Goal: Task Accomplishment & Management: Manage account settings

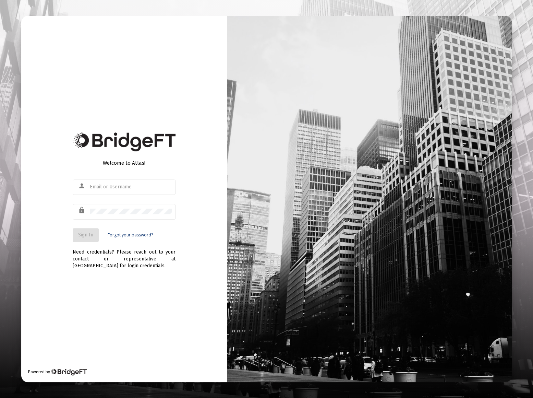
type input "[EMAIL_ADDRESS][DOMAIN_NAME]"
click at [86, 235] on span "Sign In" at bounding box center [85, 235] width 15 height 6
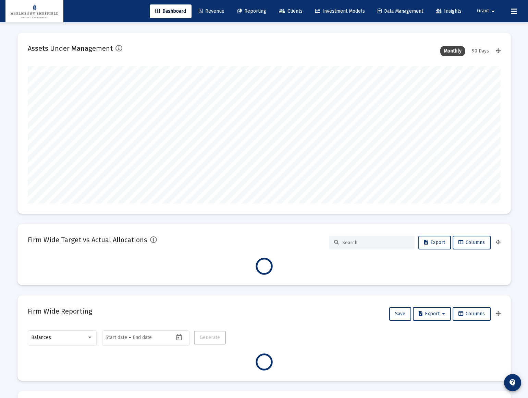
scroll to position [137, 255]
type input "[DATE]"
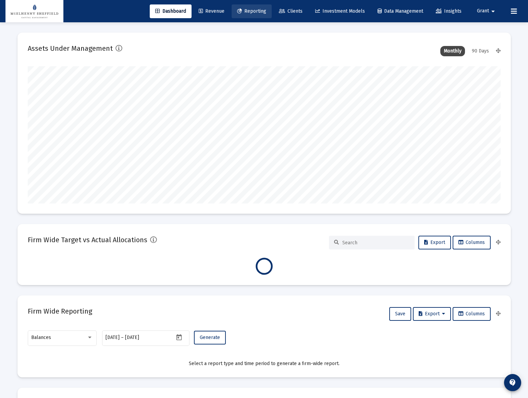
click at [251, 10] on span "Reporting" at bounding box center [251, 11] width 29 height 6
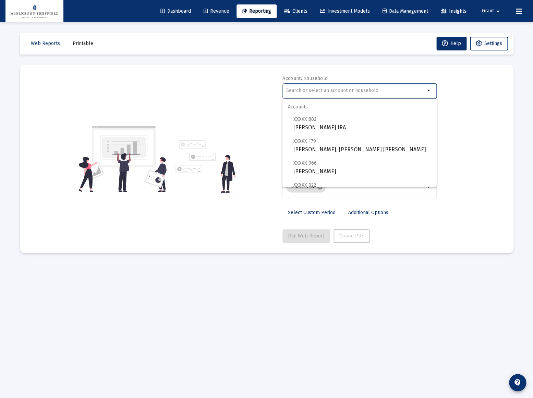
click at [311, 92] on input "text" at bounding box center [355, 90] width 139 height 5
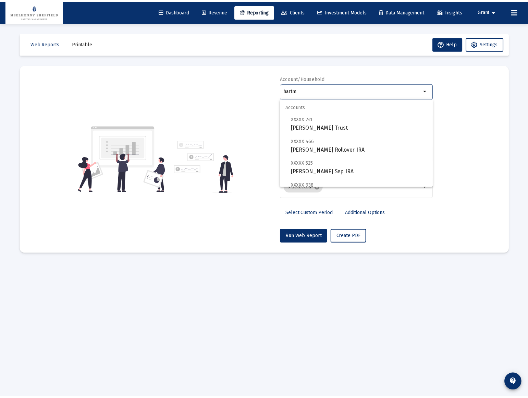
scroll to position [49, 0]
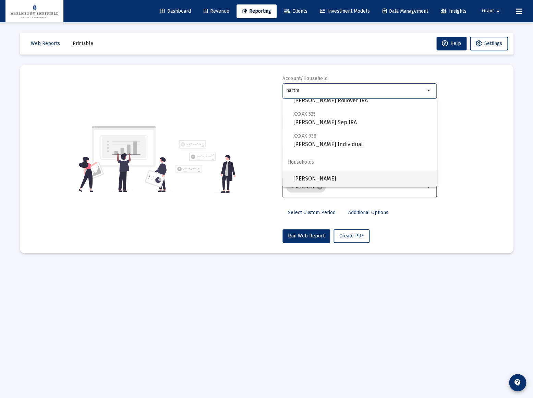
click at [314, 177] on span "[PERSON_NAME]" at bounding box center [362, 178] width 138 height 16
type input "[PERSON_NAME]"
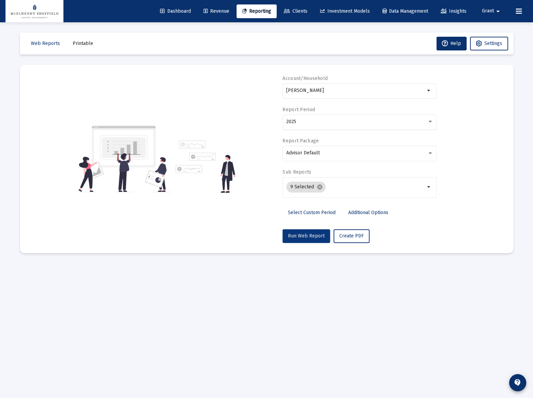
click at [299, 236] on span "Run Web Report" at bounding box center [306, 236] width 37 height 6
select select "View all"
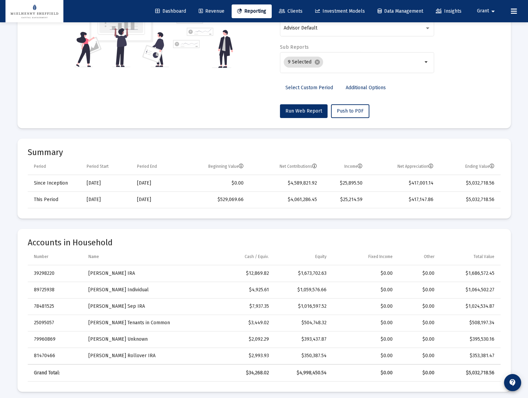
scroll to position [0, 0]
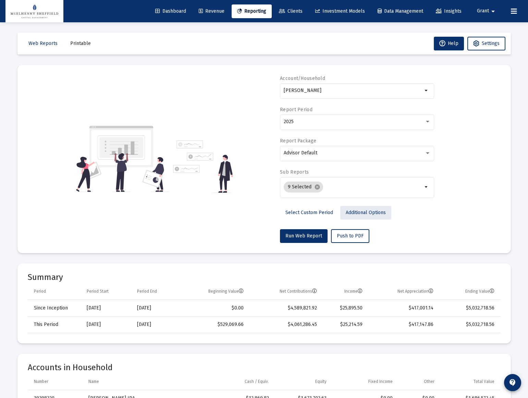
click at [366, 212] on span "Additional Options" at bounding box center [366, 212] width 40 height 6
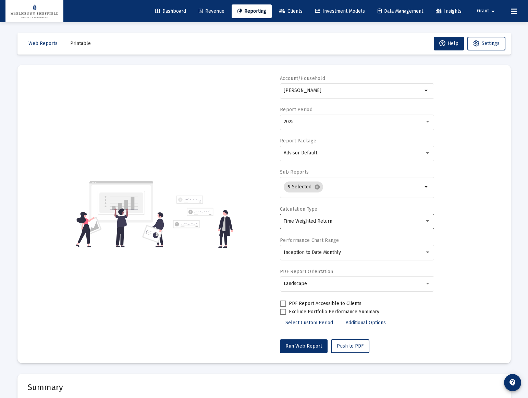
click at [340, 221] on div "Time Weighted Return" at bounding box center [354, 220] width 141 height 5
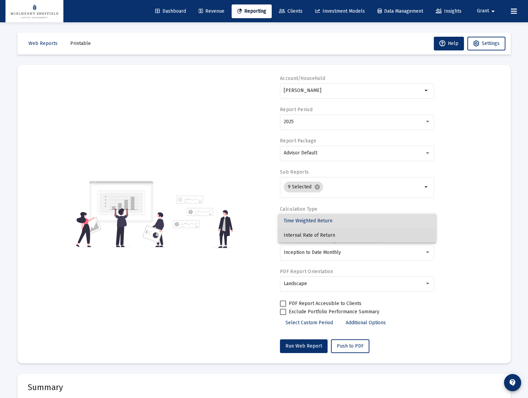
click at [321, 235] on span "Internal Rate of Return" at bounding box center [357, 235] width 147 height 14
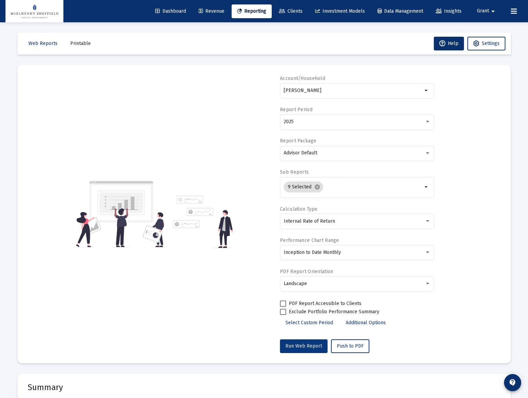
click at [301, 345] on span "Run Web Report" at bounding box center [304, 346] width 37 height 6
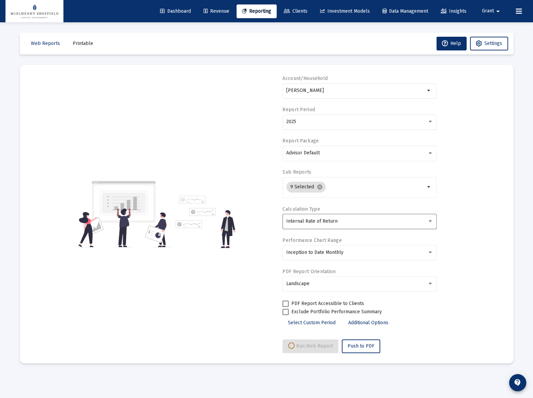
select select "View all"
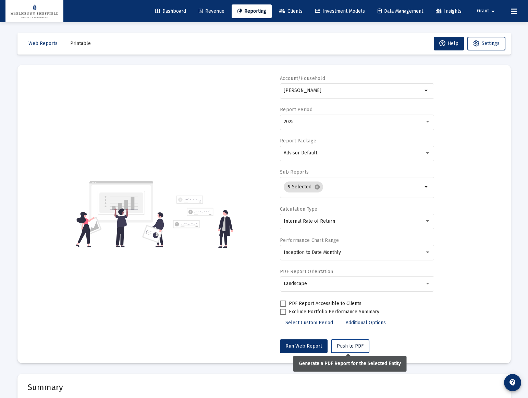
click at [346, 346] on span "Push to PDF" at bounding box center [350, 346] width 27 height 6
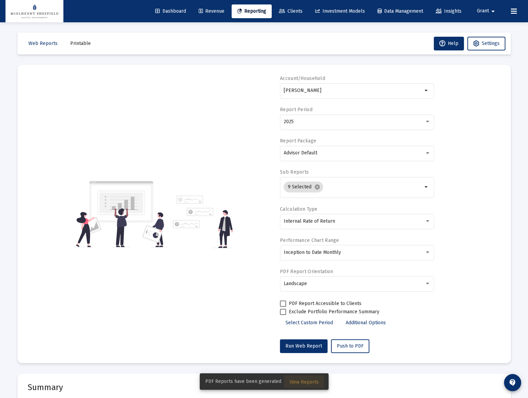
click at [312, 381] on span "View Reports" at bounding box center [304, 382] width 29 height 6
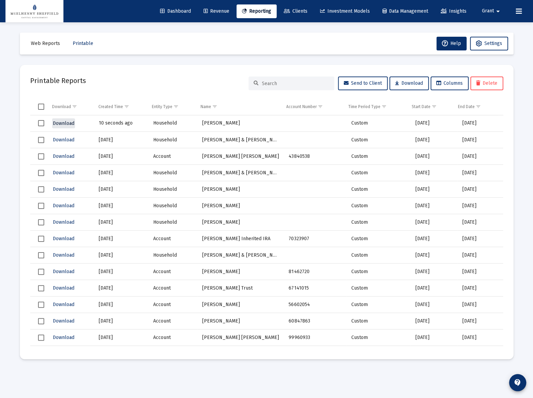
click at [72, 124] on span "Download" at bounding box center [64, 123] width 22 height 6
click at [298, 10] on span "Clients" at bounding box center [296, 11] width 24 height 6
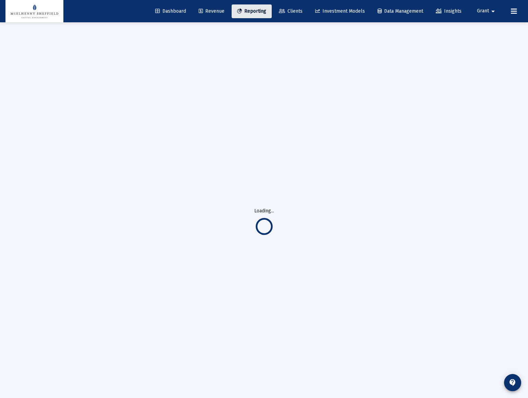
click at [237, 13] on icon at bounding box center [239, 11] width 5 height 5
select select "View all"
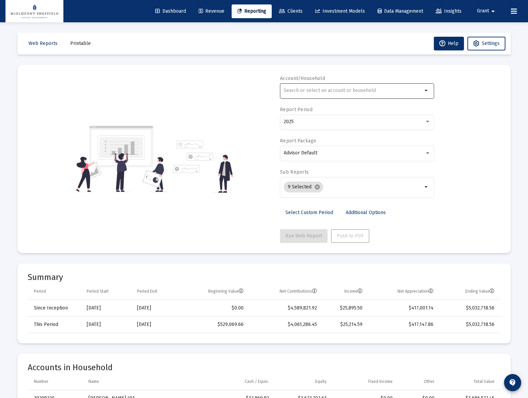
click at [325, 94] on div at bounding box center [353, 90] width 139 height 17
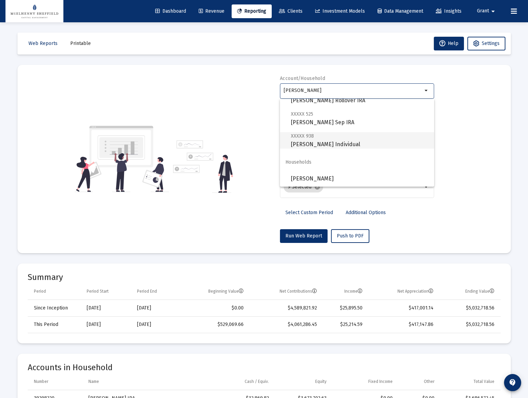
scroll to position [48, 0]
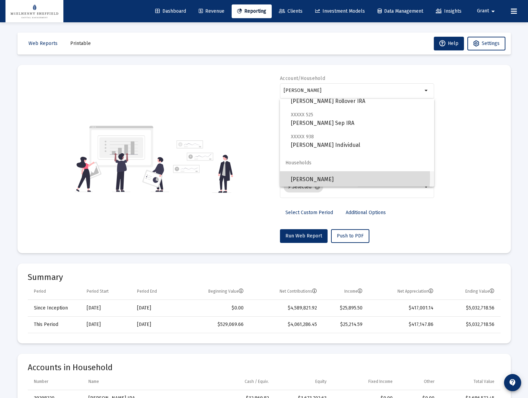
click at [307, 176] on span "[PERSON_NAME]" at bounding box center [360, 179] width 138 height 16
type input "[PERSON_NAME]"
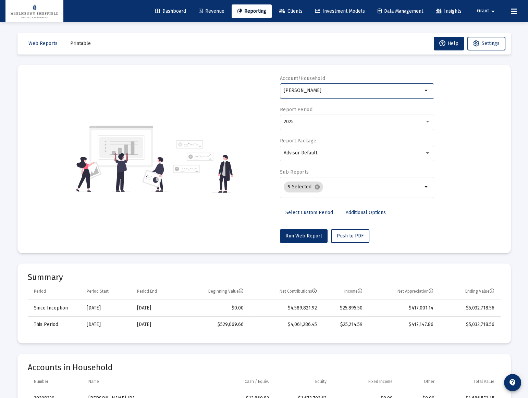
click at [311, 213] on span "Select Custom Period" at bounding box center [310, 212] width 48 height 6
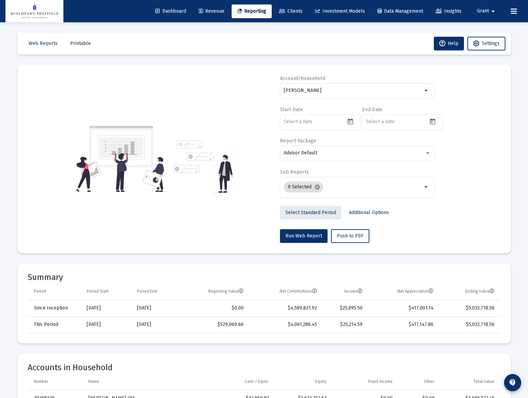
click at [308, 212] on span "Select Standard Period" at bounding box center [311, 212] width 51 height 6
click at [346, 212] on span "Additional Options" at bounding box center [366, 212] width 40 height 6
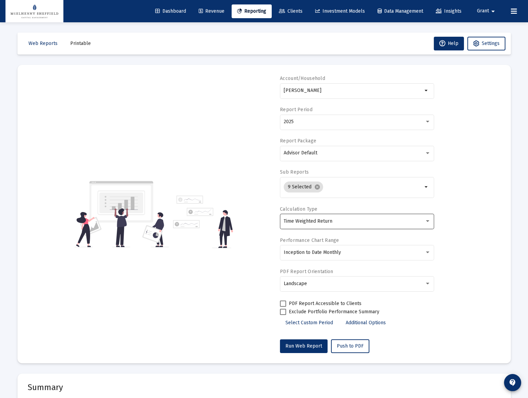
click at [322, 224] on div "Time Weighted Return" at bounding box center [357, 221] width 147 height 17
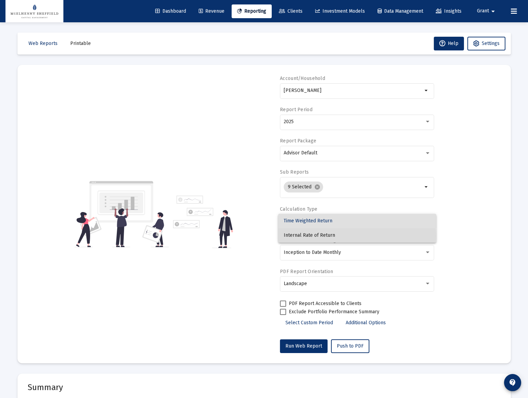
click at [312, 236] on span "Internal Rate of Return" at bounding box center [357, 235] width 147 height 14
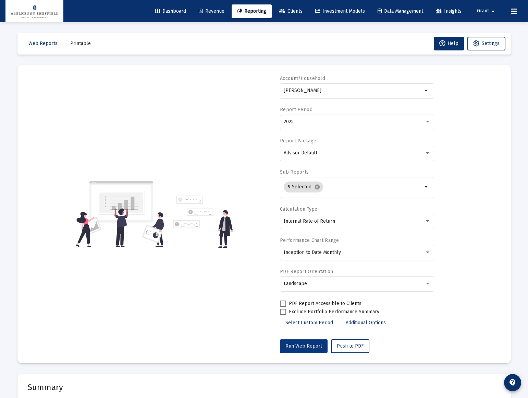
click at [299, 344] on span "Run Web Report" at bounding box center [304, 346] width 37 height 6
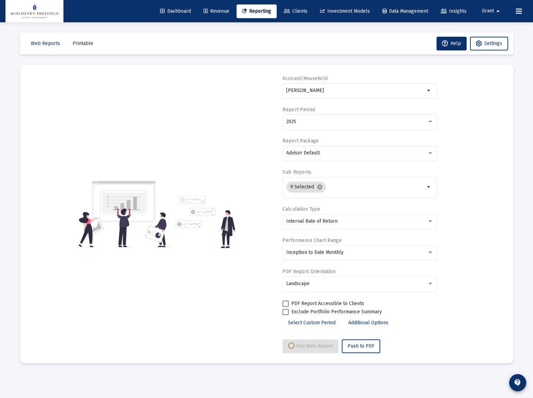
select select "View all"
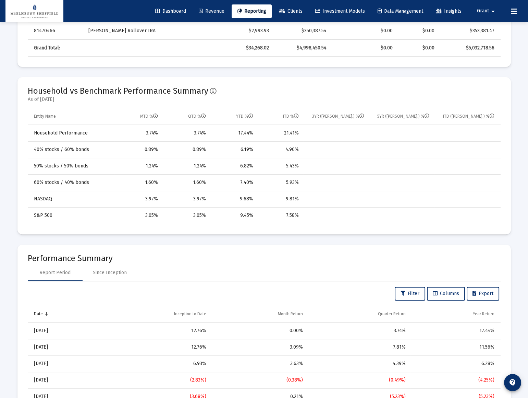
scroll to position [560, 0]
click at [293, 132] on div "21.41%" at bounding box center [281, 132] width 36 height 7
click at [240, 132] on div "17.44%" at bounding box center [235, 132] width 38 height 7
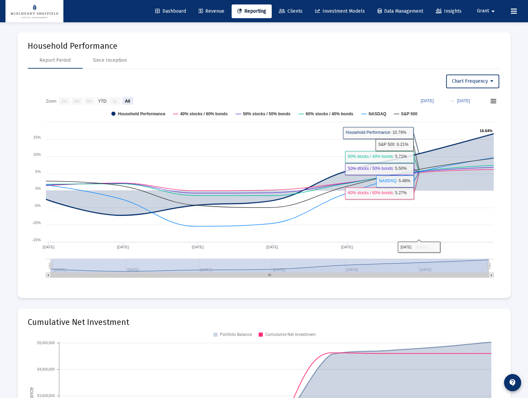
scroll to position [996, 0]
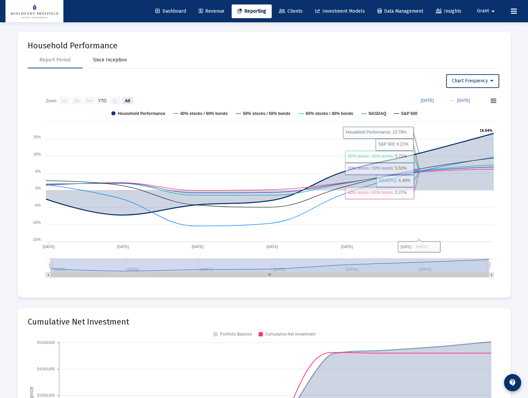
click at [120, 60] on div "Since Inception" at bounding box center [110, 60] width 34 height 7
select select "View all"
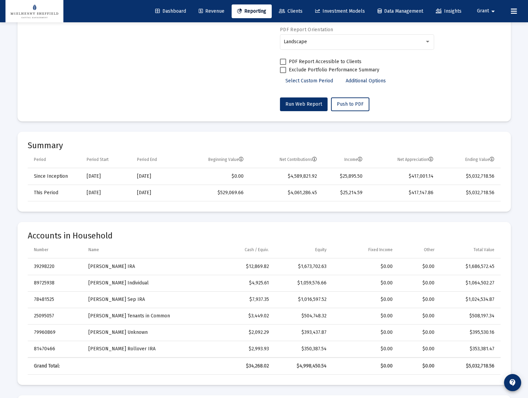
scroll to position [0, 0]
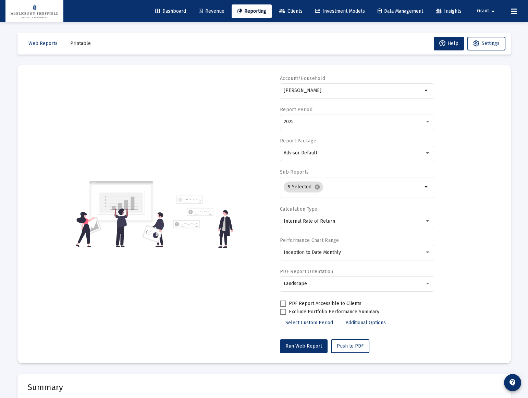
click at [293, 9] on span "Clients" at bounding box center [291, 11] width 24 height 6
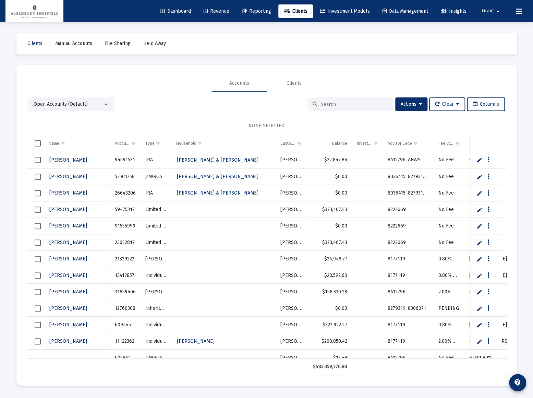
click at [348, 103] on input at bounding box center [354, 104] width 67 height 6
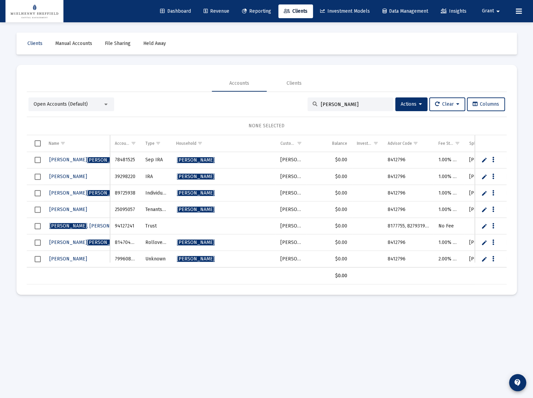
type input "[PERSON_NAME]"
click at [192, 158] on span "[PERSON_NAME]" at bounding box center [196, 160] width 38 height 6
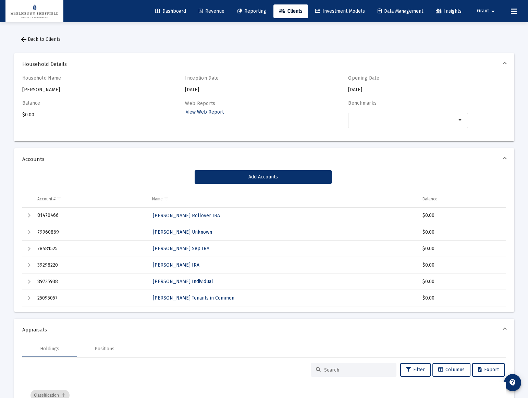
click at [38, 95] on div "Household Name [PERSON_NAME] Inception Date [DATE] Opening Date [DATE] Balance …" at bounding box center [264, 105] width 484 height 61
click at [37, 39] on span "arrow_back Back to Clients" at bounding box center [40, 39] width 41 height 6
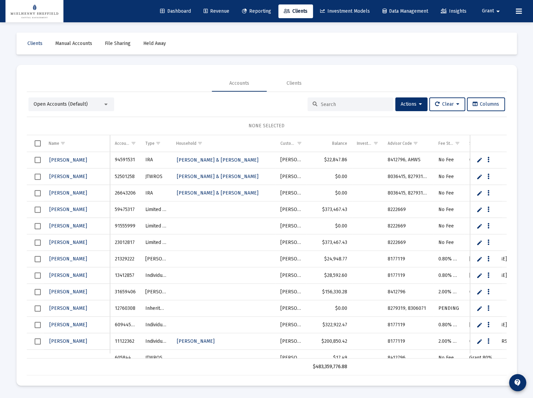
click at [63, 105] on span "Open Accounts (Default)" at bounding box center [61, 104] width 54 height 6
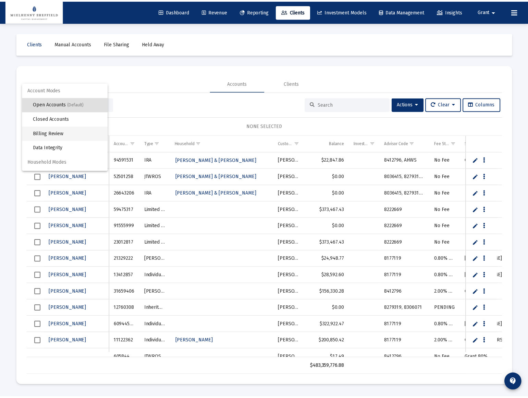
scroll to position [13, 0]
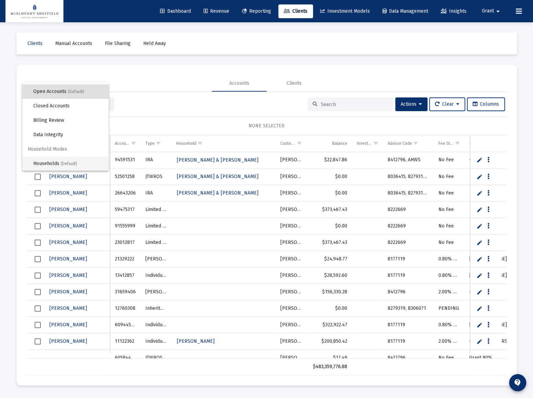
click at [50, 161] on span "Households (Default)" at bounding box center [68, 163] width 70 height 14
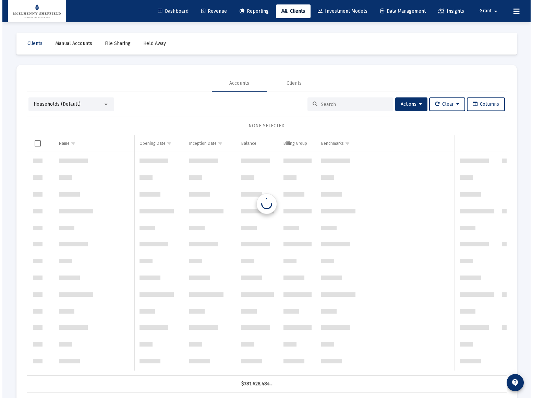
scroll to position [7570, 0]
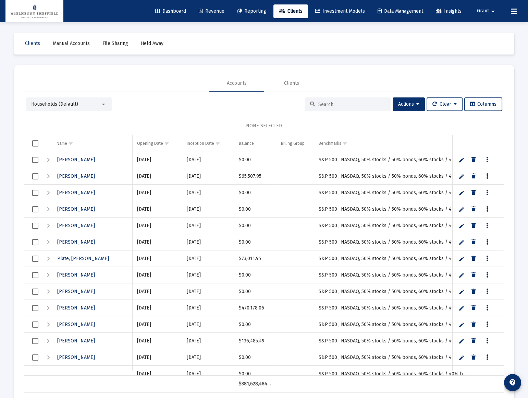
click at [325, 102] on input at bounding box center [352, 104] width 67 height 6
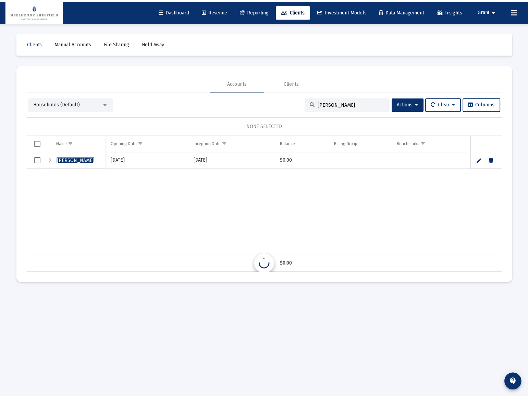
scroll to position [0, 0]
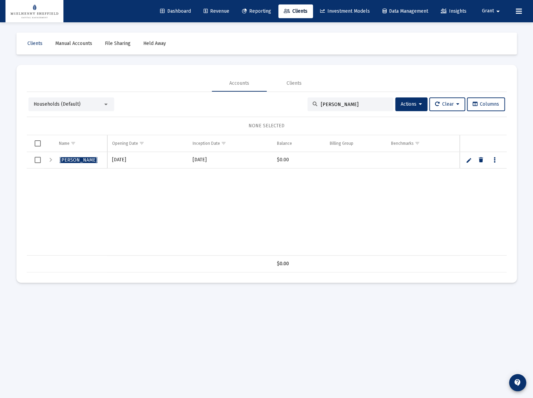
type input "[PERSON_NAME]"
click at [468, 159] on link "Edit" at bounding box center [469, 160] width 6 height 6
type input "[PERSON_NAME]/[PERSON_NAME]"
click at [190, 213] on div "[PERSON_NAME] [DATE] [DATE] $0.00" at bounding box center [268, 204] width 482 height 104
click at [468, 159] on link "Save" at bounding box center [469, 160] width 6 height 6
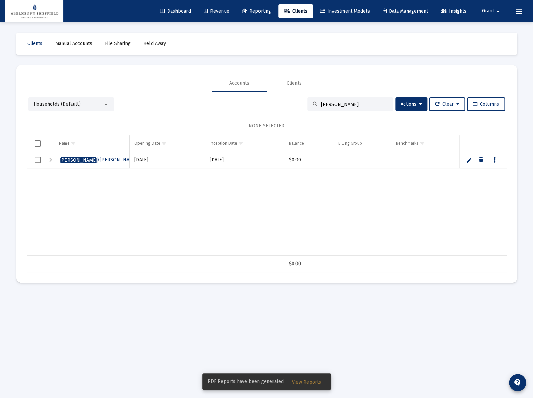
click at [312, 381] on span "View Reports" at bounding box center [306, 382] width 29 height 6
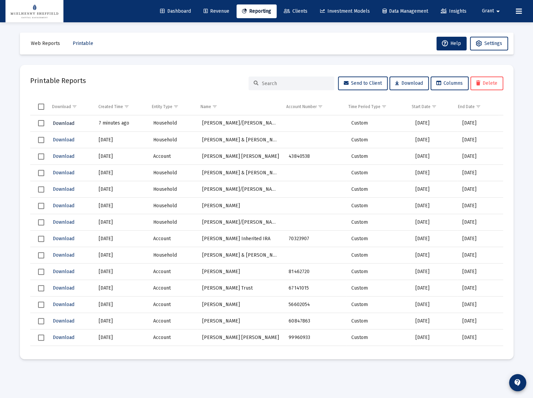
click at [60, 122] on span "Download" at bounding box center [64, 123] width 22 height 6
click at [264, 10] on span "Reporting" at bounding box center [256, 11] width 29 height 6
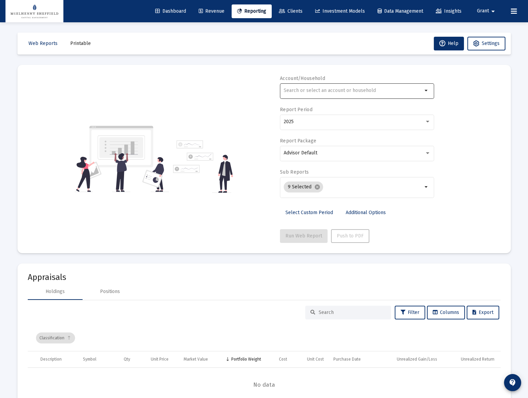
click at [318, 91] on input "text" at bounding box center [353, 90] width 139 height 5
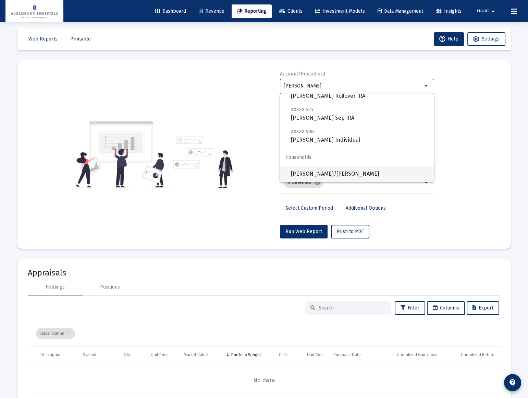
scroll to position [5, 0]
click at [319, 169] on span "[PERSON_NAME]/[PERSON_NAME]" at bounding box center [360, 173] width 138 height 16
type input "[PERSON_NAME]/[PERSON_NAME]"
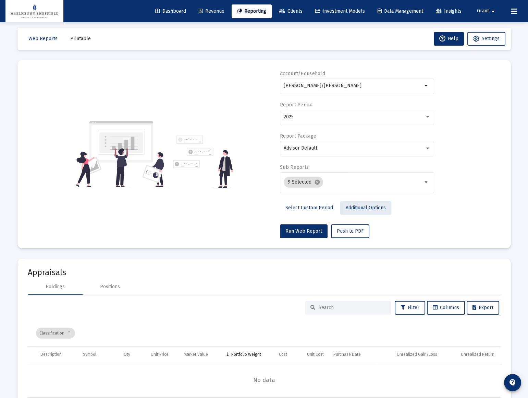
click at [360, 207] on span "Additional Options" at bounding box center [366, 208] width 40 height 6
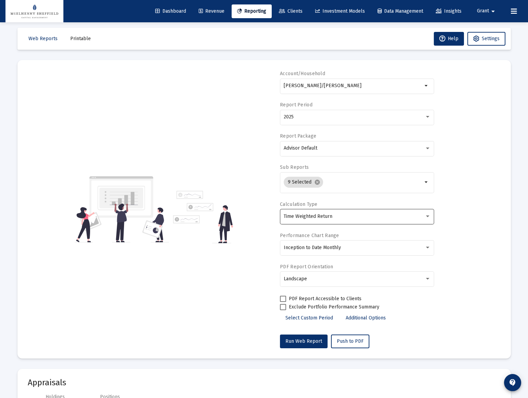
click at [310, 208] on div "Time Weighted Return" at bounding box center [357, 216] width 147 height 17
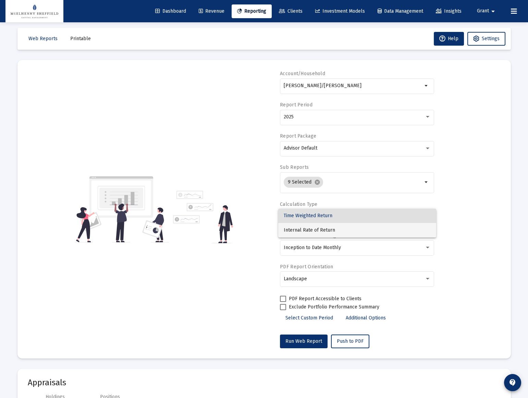
click at [306, 230] on span "Internal Rate of Return" at bounding box center [357, 230] width 147 height 14
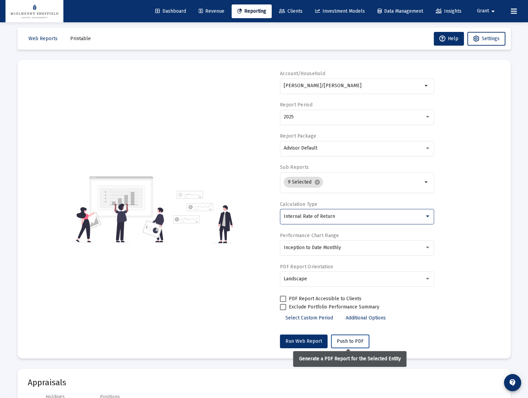
click at [347, 340] on span "Push to PDF" at bounding box center [350, 341] width 27 height 6
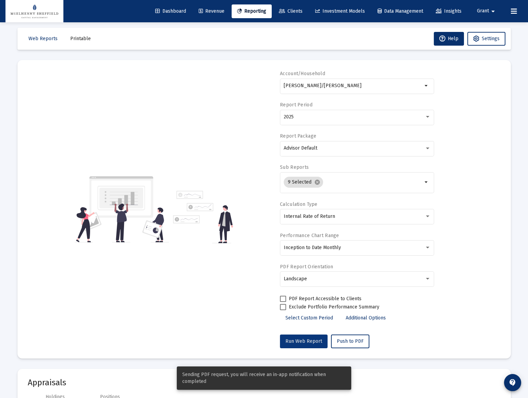
click at [304, 339] on span "Run Web Report" at bounding box center [304, 341] width 37 height 6
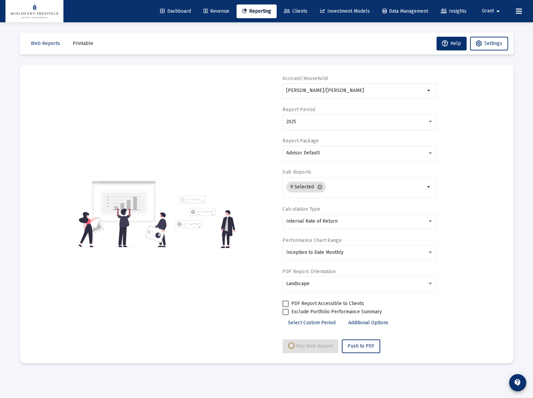
select select "View all"
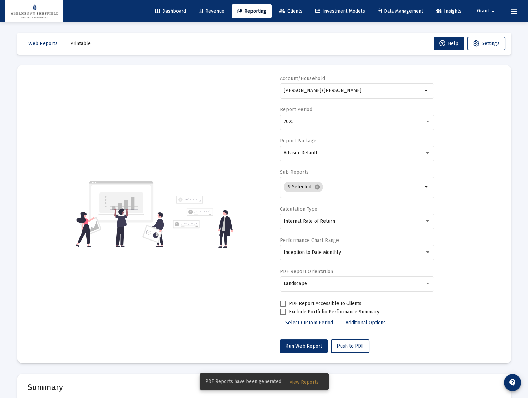
click at [79, 46] on span "Printable" at bounding box center [80, 43] width 21 height 6
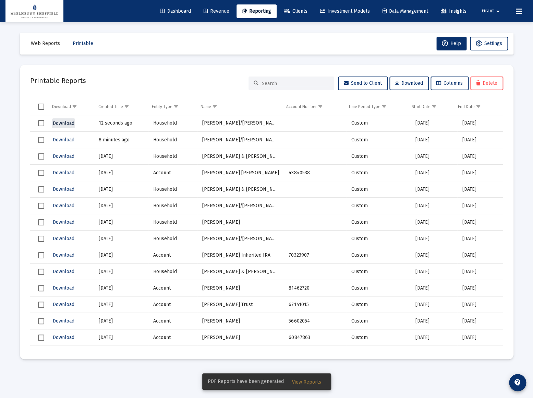
click at [62, 123] on span "Download" at bounding box center [64, 123] width 22 height 6
